Goal: Find specific page/section: Find specific page/section

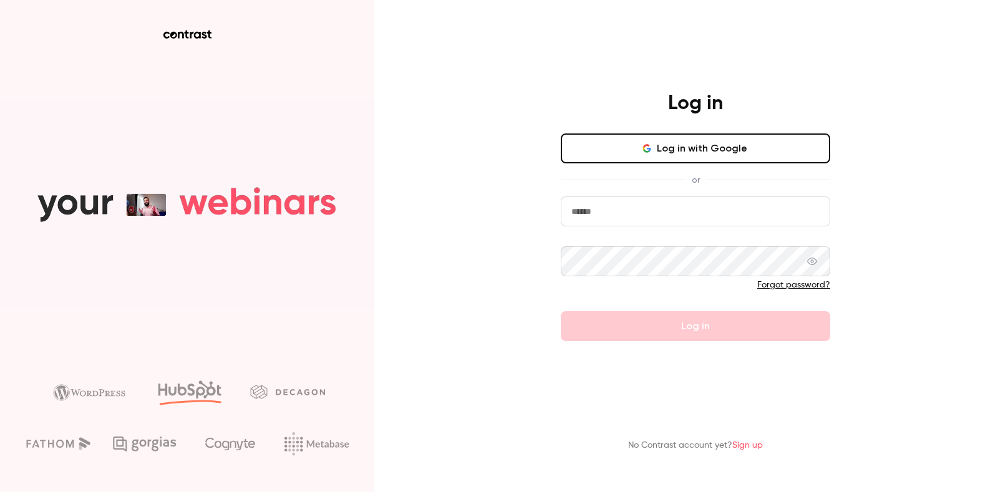
type input "**********"
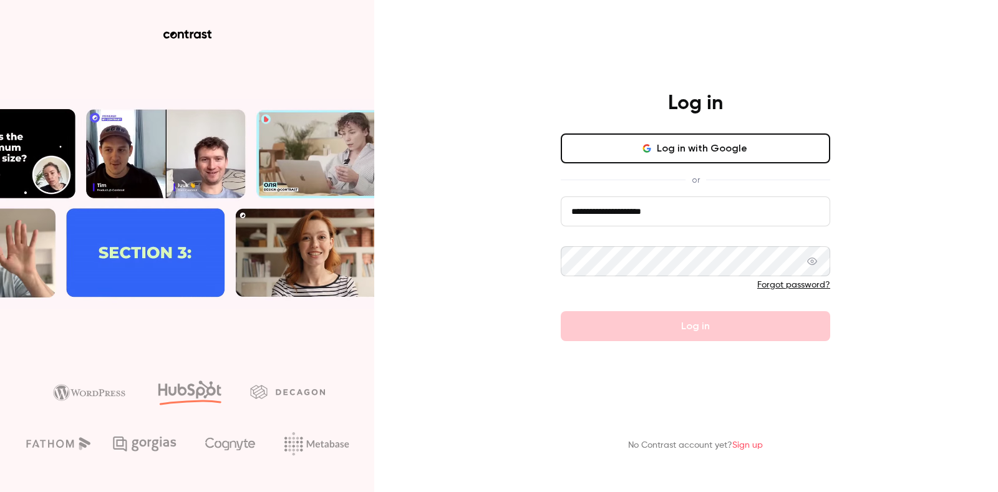
click at [698, 330] on form "**********" at bounding box center [695, 268] width 269 height 145
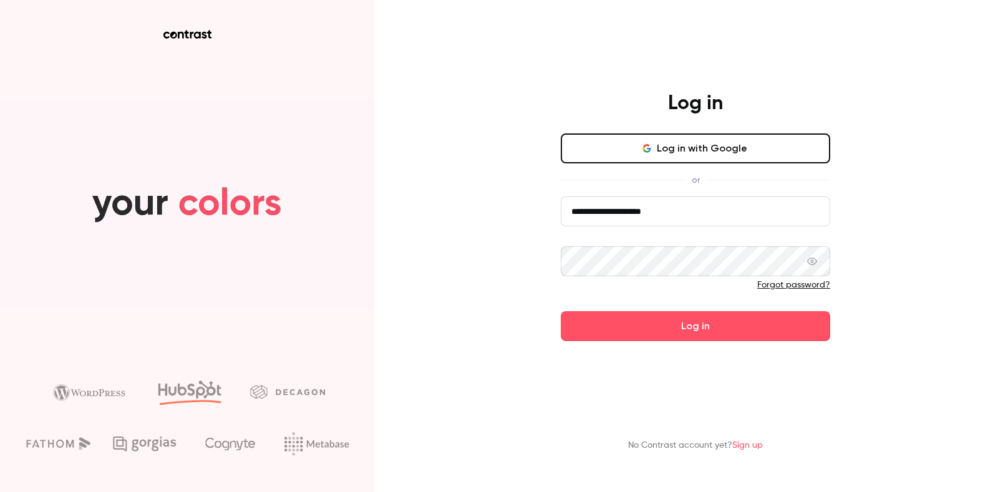
click at [698, 330] on button "Log in" at bounding box center [695, 326] width 269 height 30
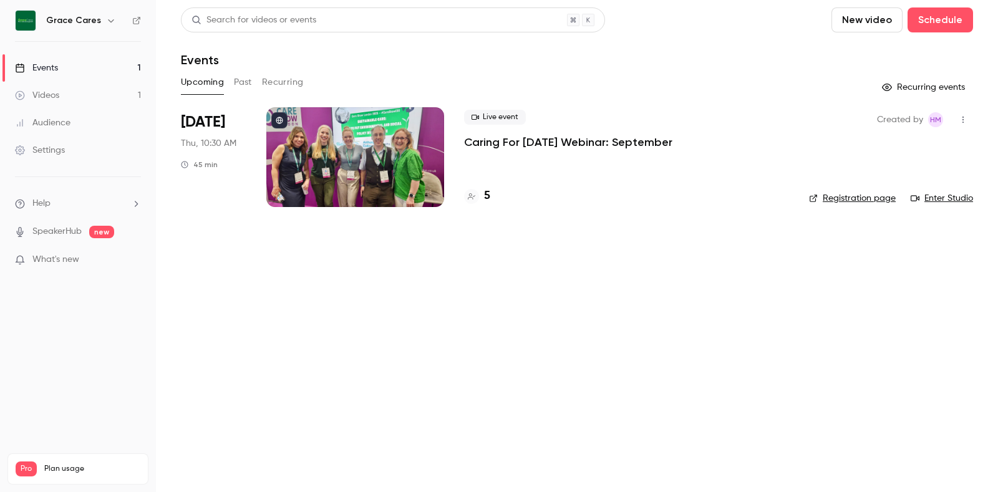
click at [848, 198] on link "Registration page" at bounding box center [852, 198] width 87 height 12
